Goal: Task Accomplishment & Management: Use online tool/utility

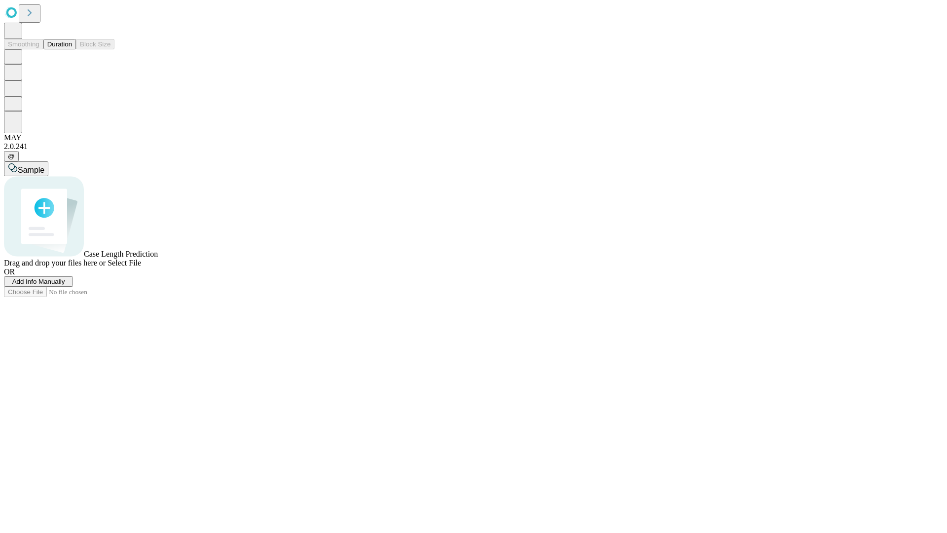
click at [72, 49] on button "Duration" at bounding box center [59, 44] width 33 height 10
click at [141, 267] on span "Select File" at bounding box center [125, 262] width 34 height 8
